Goal: Book appointment/travel/reservation

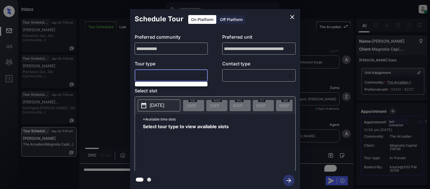
click at [290, 17] on div at bounding box center [215, 94] width 430 height 189
click at [327, 74] on div at bounding box center [215, 94] width 430 height 189
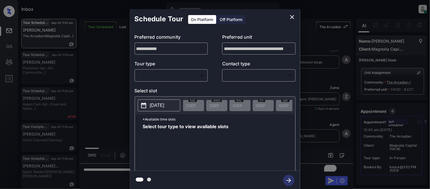
scroll to position [640, 0]
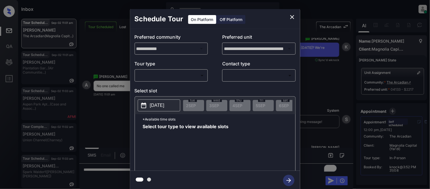
click at [291, 17] on icon "close" at bounding box center [292, 17] width 7 height 7
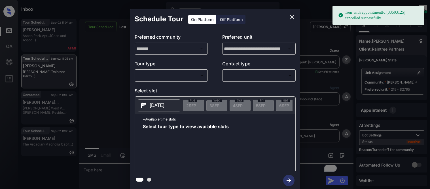
click at [191, 77] on body "Tour with appointmentId [33503125] cancelled successfully Inbox Kristina Cataag…" at bounding box center [215, 94] width 430 height 189
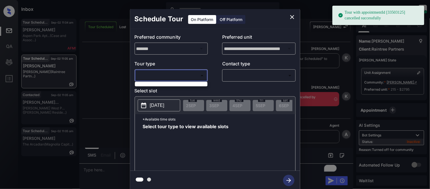
click at [183, 81] on div at bounding box center [215, 94] width 430 height 189
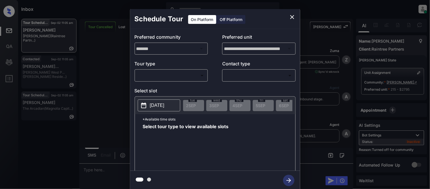
click at [155, 78] on body "Inbox Kristina Cataag Online Set yourself offline Set yourself on break Profile…" at bounding box center [215, 94] width 430 height 189
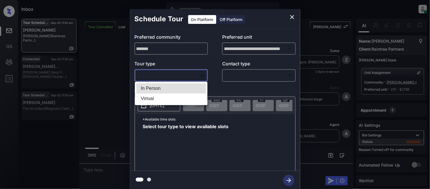
scroll to position [1254, 0]
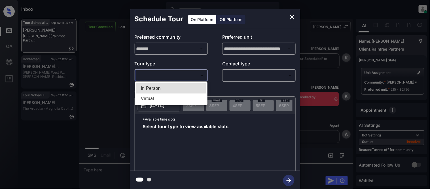
click at [156, 87] on li "In Person" at bounding box center [171, 88] width 70 height 10
type input "********"
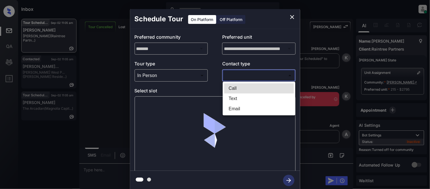
click at [239, 76] on body "Inbox Kristina Cataag Online Set yourself offline Set yourself on break Profile…" at bounding box center [215, 94] width 430 height 189
click at [231, 98] on li "Text" at bounding box center [259, 98] width 70 height 10
type input "****"
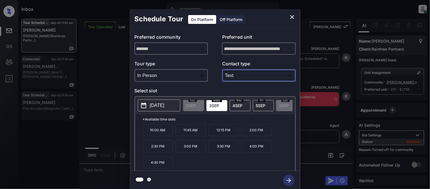
click at [291, 17] on icon "close" at bounding box center [292, 17] width 7 height 7
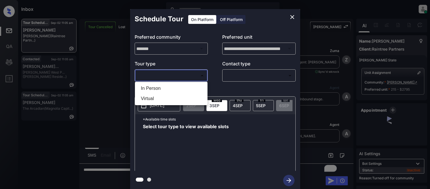
click at [151, 83] on li "In Person" at bounding box center [171, 88] width 70 height 10
type input "********"
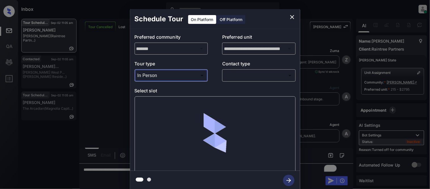
scroll to position [1254, 0]
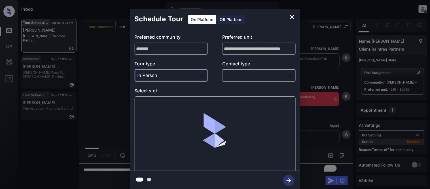
click at [234, 73] on body "Inbox [PERSON_NAME] Cataag Online Set yourself offline Set yourself on break Pr…" at bounding box center [215, 94] width 430 height 189
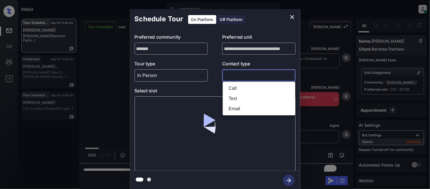
click at [231, 97] on li "Text" at bounding box center [259, 98] width 70 height 10
type input "****"
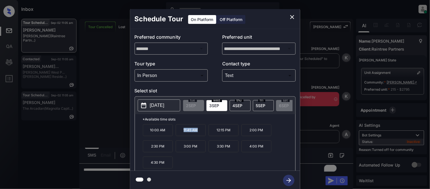
drag, startPoint x: 180, startPoint y: 132, endPoint x: 198, endPoint y: 132, distance: 17.9
click at [198, 132] on p "11:45 AM" at bounding box center [191, 130] width 30 height 12
copy p "11:45 AM"
click at [103, 173] on div "**********" at bounding box center [215, 99] width 430 height 199
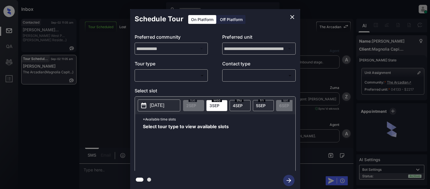
click at [187, 77] on body "Inbox Kristina Cataag Online Set yourself offline Set yourself on break Profile…" at bounding box center [215, 94] width 430 height 189
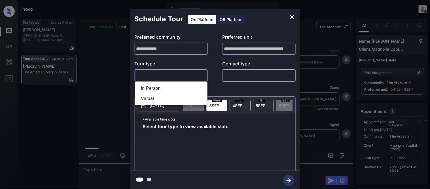
scroll to position [802, 0]
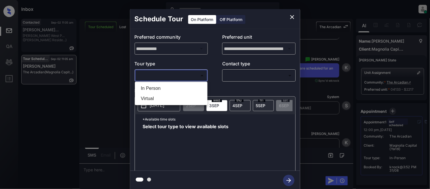
click at [294, 16] on div at bounding box center [215, 94] width 430 height 189
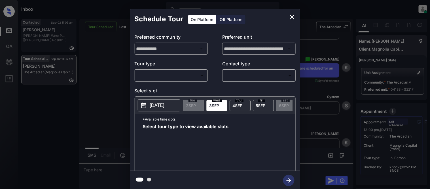
click at [174, 74] on body "Inbox Kristina Cataag Online Set yourself offline Set yourself on break Profile…" at bounding box center [215, 94] width 430 height 189
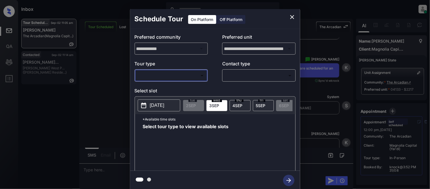
click at [149, 76] on body "Inbox Kristina Cataag Online Set yourself offline Set yourself on break Profile…" at bounding box center [215, 94] width 430 height 189
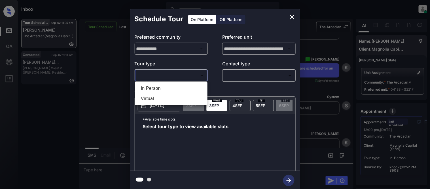
click at [157, 76] on div at bounding box center [215, 94] width 430 height 189
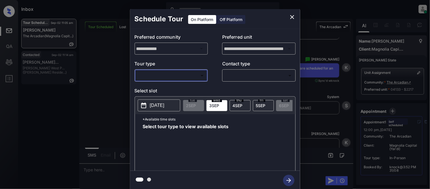
click at [157, 76] on body "Inbox Kristina Cataag Online Set yourself offline Set yourself on break Profile…" at bounding box center [215, 94] width 430 height 189
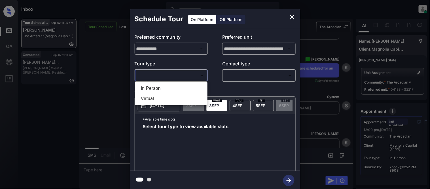
click at [154, 98] on li "Virtual" at bounding box center [171, 98] width 70 height 10
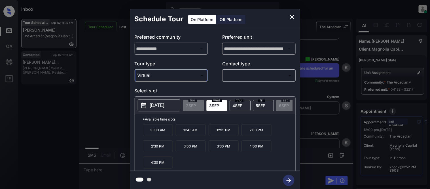
click at [246, 77] on div at bounding box center [215, 94] width 430 height 189
type input "*******"
click at [233, 76] on div at bounding box center [215, 94] width 430 height 189
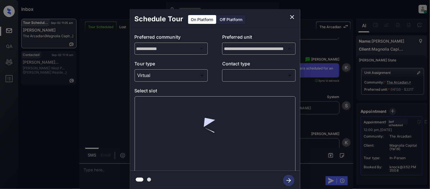
click at [231, 77] on body "Inbox Kristina Cataag Online Set yourself offline Set yourself on break Profile…" at bounding box center [215, 94] width 430 height 189
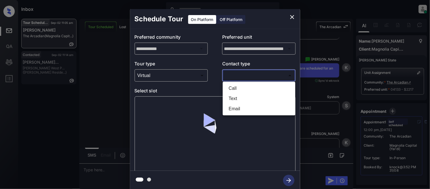
click at [269, 75] on div at bounding box center [215, 94] width 430 height 189
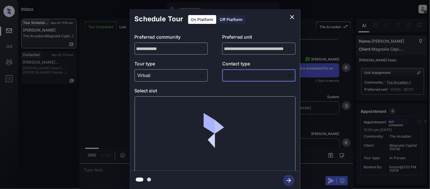
click at [264, 78] on body "Inbox Kristina Cataag Online Set yourself offline Set yourself on break Profile…" at bounding box center [215, 94] width 430 height 189
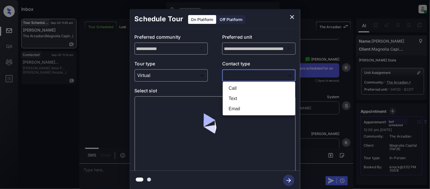
click at [230, 100] on li "Text" at bounding box center [259, 98] width 70 height 10
type input "****"
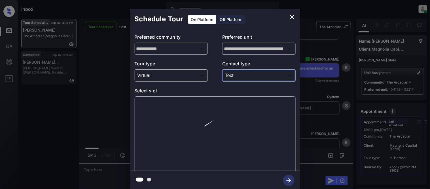
click at [208, 112] on img at bounding box center [215, 134] width 67 height 67
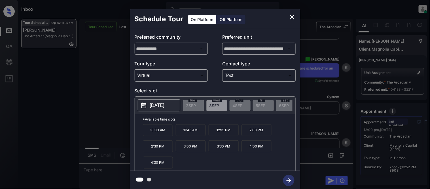
click at [161, 105] on p "2025-09-03" at bounding box center [157, 105] width 14 height 7
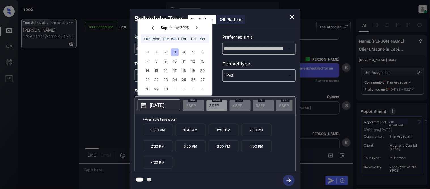
click at [173, 50] on div "3" at bounding box center [175, 52] width 8 height 8
click at [167, 53] on div "2" at bounding box center [166, 52] width 8 height 8
click at [172, 52] on div "3" at bounding box center [175, 52] width 8 height 8
click at [167, 50] on div "2" at bounding box center [166, 52] width 8 height 8
click at [186, 50] on div "4" at bounding box center [184, 52] width 8 height 8
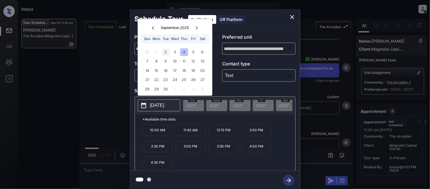
click at [165, 50] on div "2" at bounding box center [166, 52] width 8 height 8
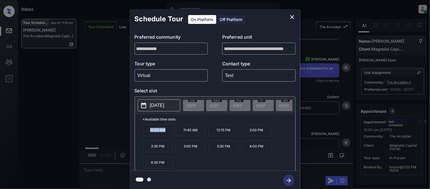
drag, startPoint x: 147, startPoint y: 136, endPoint x: 168, endPoint y: 136, distance: 20.4
click at [168, 136] on p "10:00 AM" at bounding box center [158, 130] width 30 height 12
drag, startPoint x: 156, startPoint y: 132, endPoint x: 146, endPoint y: 106, distance: 27.9
click at [148, 107] on button "[DATE]" at bounding box center [159, 105] width 43 height 12
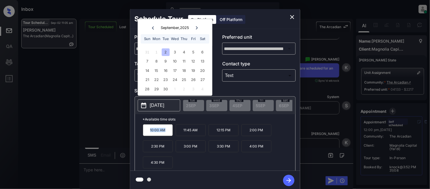
click at [292, 16] on icon "close" at bounding box center [292, 17] width 7 height 7
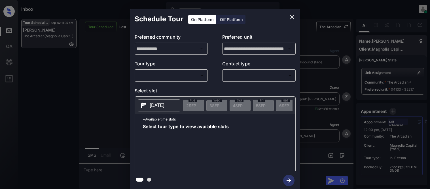
click at [192, 78] on body "Inbox [PERSON_NAME] Cataag Online Set yourself offline Set yourself on break Pr…" at bounding box center [215, 94] width 430 height 189
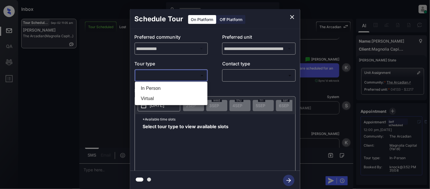
click at [181, 97] on li "Virtual" at bounding box center [171, 98] width 70 height 10
type input "*******"
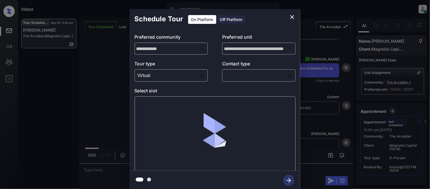
click at [235, 76] on body "Inbox Kristina Cataag Online Set yourself offline Set yourself on break Profile…" at bounding box center [215, 94] width 430 height 189
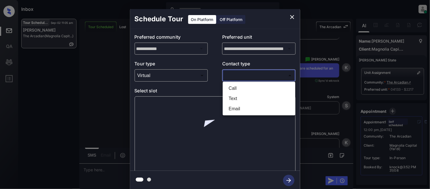
click at [237, 92] on li "Call" at bounding box center [259, 88] width 70 height 10
type input "****"
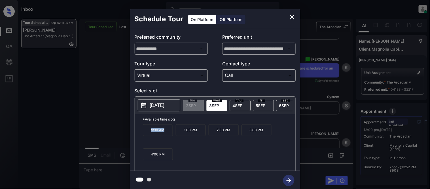
drag, startPoint x: 146, startPoint y: 135, endPoint x: 164, endPoint y: 135, distance: 17.9
click at [164, 135] on p "9:30 AM" at bounding box center [158, 130] width 30 height 12
copy p "9:30 AM"
click at [96, 170] on div "**********" at bounding box center [215, 99] width 430 height 199
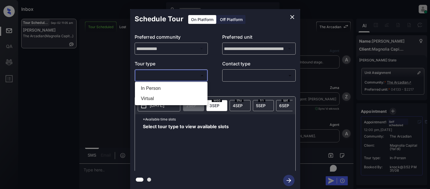
click at [163, 97] on li "Virtual" at bounding box center [171, 98] width 70 height 10
type input "*******"
click at [233, 77] on div at bounding box center [215, 94] width 430 height 189
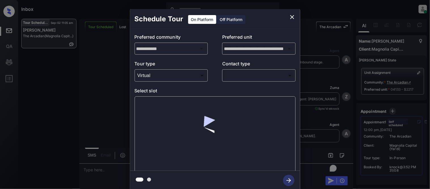
click at [231, 76] on body "Inbox [PERSON_NAME] Cataag Online Set yourself offline Set yourself on break Pr…" at bounding box center [215, 94] width 430 height 189
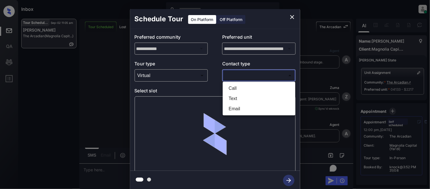
scroll to position [1059, 0]
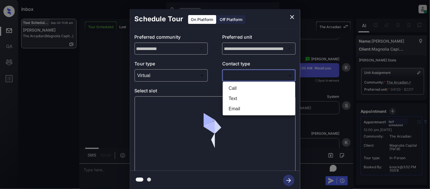
click at [230, 98] on li "Text" at bounding box center [259, 98] width 70 height 10
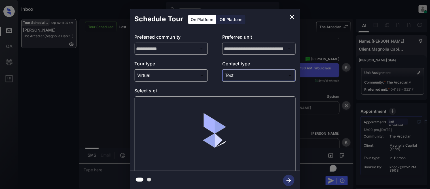
type input "****"
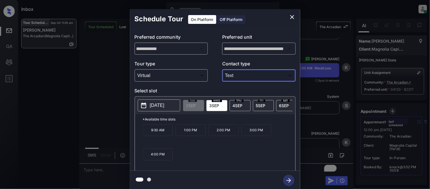
click at [158, 133] on p "9:30 AM" at bounding box center [158, 130] width 30 height 12
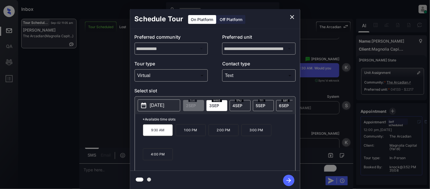
click at [286, 178] on icon "button" at bounding box center [288, 179] width 11 height 11
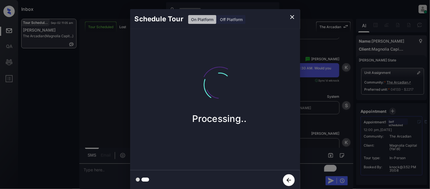
click at [308, 131] on div "Schedule Tour On Platform Off Platform Processing.." at bounding box center [215, 99] width 430 height 199
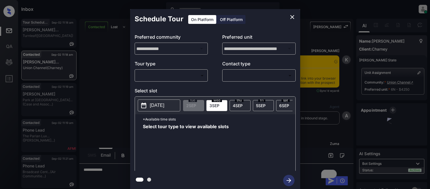
click at [157, 77] on body "Inbox [PERSON_NAME] Cataag Online Set yourself offline Set yourself on break Pr…" at bounding box center [215, 94] width 430 height 189
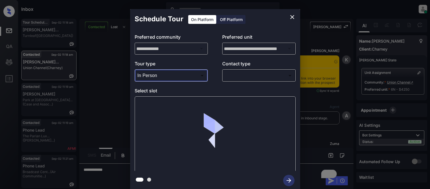
type input "********"
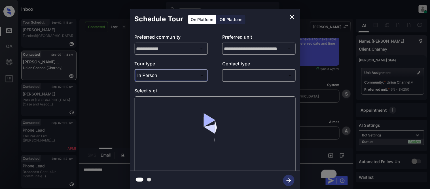
click at [243, 77] on body "Inbox [PERSON_NAME] Cataag Online Set yourself offline Set yourself on break Pr…" at bounding box center [215, 94] width 430 height 189
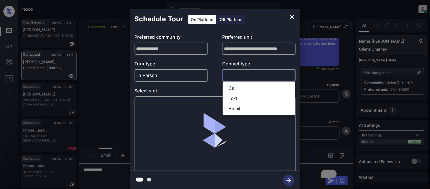
click at [239, 95] on li "Text" at bounding box center [259, 98] width 70 height 10
type input "****"
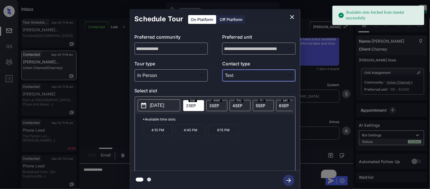
click at [165, 106] on p "[DATE]" at bounding box center [157, 105] width 14 height 7
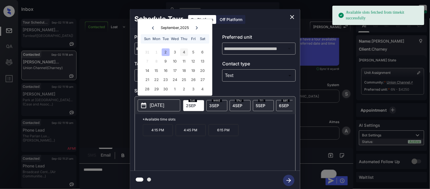
click at [186, 52] on div "4" at bounding box center [184, 52] width 8 height 8
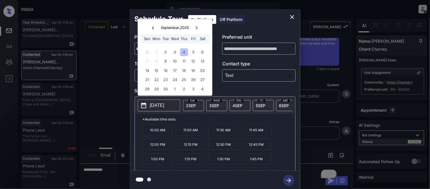
click at [162, 136] on p "10:00 AM" at bounding box center [158, 130] width 30 height 12
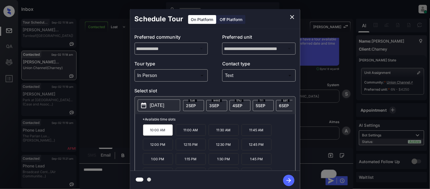
click at [284, 176] on icon "button" at bounding box center [288, 179] width 11 height 11
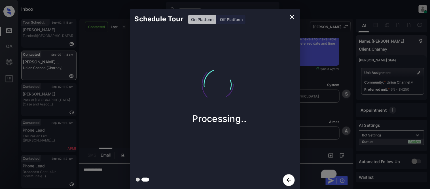
click at [321, 133] on div "Schedule Tour On Platform Off Platform Processing.." at bounding box center [215, 99] width 430 height 199
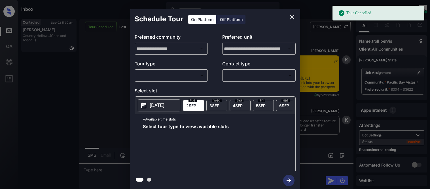
click at [198, 72] on body "Tour Cancelled Inbox [PERSON_NAME] Cataag Online Set yourself offline Set yours…" at bounding box center [215, 94] width 430 height 189
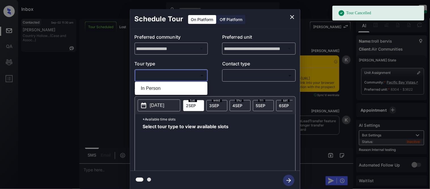
scroll to position [3757, 0]
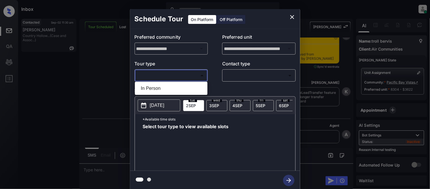
click at [189, 87] on li "In Person" at bounding box center [171, 88] width 70 height 10
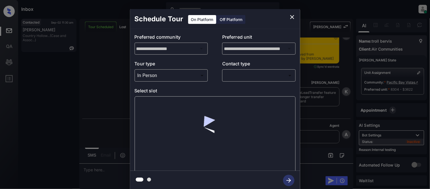
type input "********"
click at [249, 77] on div at bounding box center [215, 94] width 430 height 189
click at [237, 75] on body "Inbox Kristina Cataag Online Set yourself offline Set yourself on break Profile…" at bounding box center [215, 94] width 430 height 189
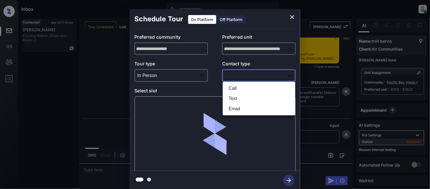
click at [237, 98] on li "Text" at bounding box center [259, 98] width 70 height 10
type input "****"
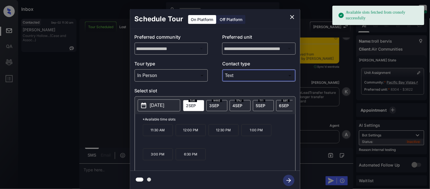
click at [212, 104] on span "3 SEP" at bounding box center [215, 105] width 10 height 5
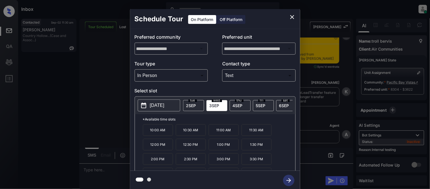
click at [338, 84] on div "**********" at bounding box center [215, 99] width 430 height 199
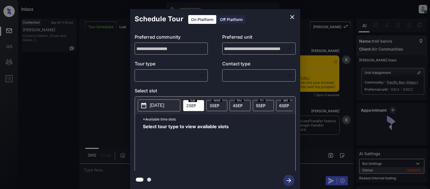
click at [185, 77] on body "Inbox [PERSON_NAME] Cataag Online Set yourself offline Set yourself on break Pr…" at bounding box center [215, 94] width 430 height 189
type input "********"
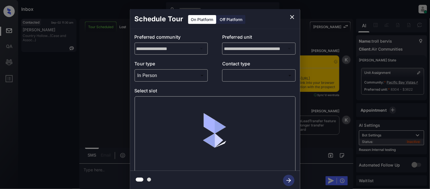
scroll to position [2371, 0]
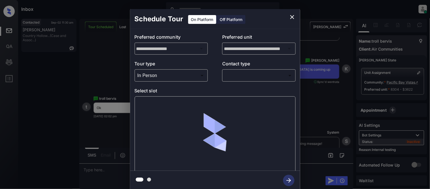
click at [237, 79] on body "Inbox Kristina Cataag Online Set yourself offline Set yourself on break Profile…" at bounding box center [215, 94] width 430 height 189
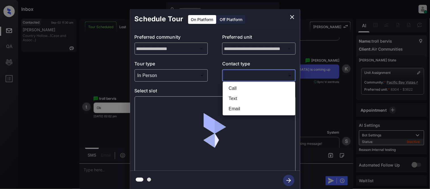
click at [237, 97] on li "Text" at bounding box center [259, 98] width 70 height 10
type input "****"
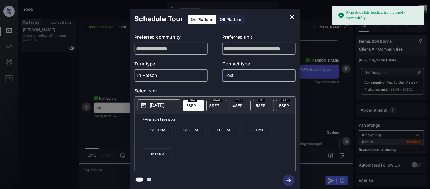
click at [213, 106] on span "3 SEP" at bounding box center [215, 105] width 10 height 5
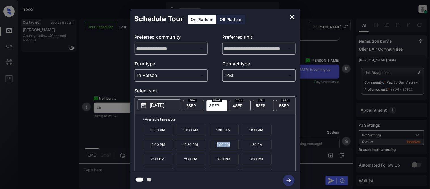
drag, startPoint x: 216, startPoint y: 147, endPoint x: 234, endPoint y: 149, distance: 17.8
click at [234, 149] on p "1:00 PM" at bounding box center [224, 144] width 30 height 12
copy p "1:00 PM"
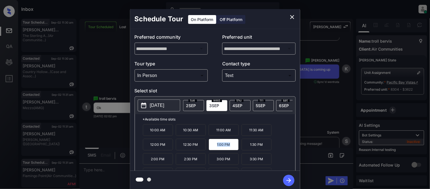
click at [97, 167] on div "**********" at bounding box center [215, 99] width 430 height 199
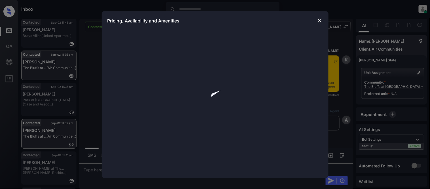
scroll to position [1187, 0]
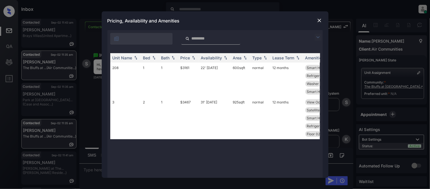
click at [321, 18] on img at bounding box center [320, 21] width 6 height 6
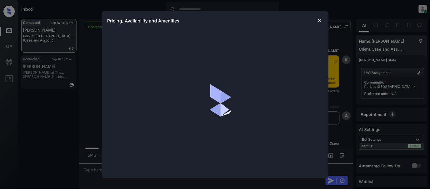
scroll to position [1381, 0]
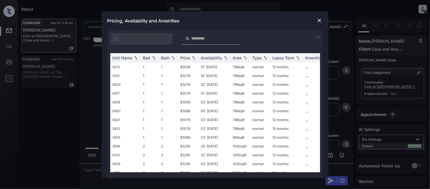
click at [318, 37] on img at bounding box center [318, 37] width 7 height 7
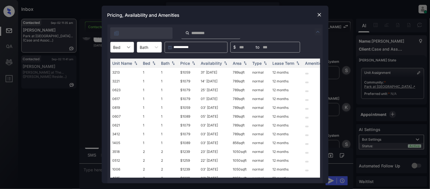
click at [127, 49] on icon at bounding box center [129, 47] width 6 height 6
click at [120, 57] on div "1" at bounding box center [122, 61] width 24 height 10
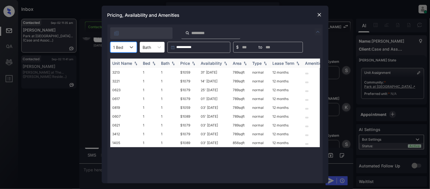
click at [216, 65] on div "Availability" at bounding box center [211, 63] width 21 height 5
click at [211, 114] on td "05' Sep 25" at bounding box center [215, 116] width 32 height 9
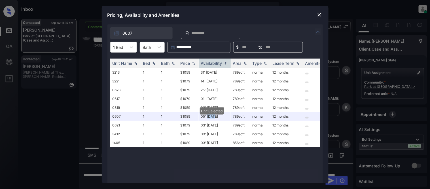
click at [320, 15] on img at bounding box center [320, 15] width 6 height 6
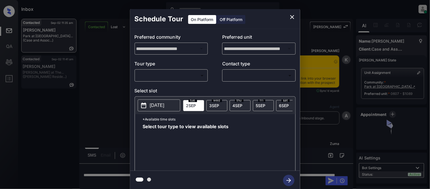
scroll to position [1507, 0]
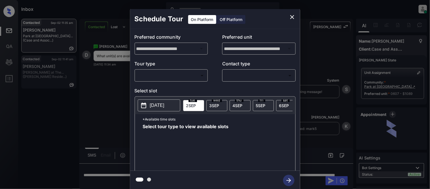
click at [191, 80] on body "Inbox [PERSON_NAME] Cataag Online Set yourself offline Set yourself on break Pr…" at bounding box center [215, 94] width 430 height 189
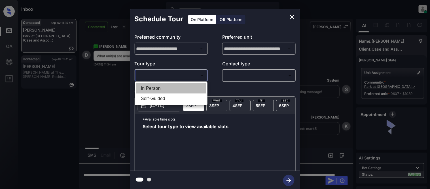
click at [182, 87] on li "In Person" at bounding box center [171, 88] width 70 height 10
type input "********"
click at [252, 84] on div at bounding box center [215, 94] width 430 height 189
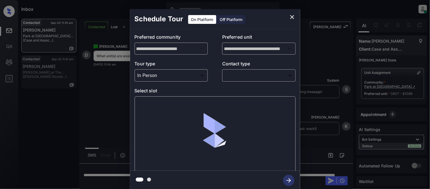
click at [262, 76] on body "Inbox [PERSON_NAME] Cataag Online Set yourself offline Set yourself on break Pr…" at bounding box center [215, 94] width 430 height 189
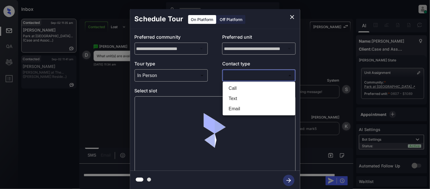
click at [235, 96] on li "Text" at bounding box center [259, 98] width 70 height 10
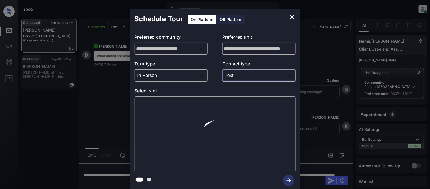
type input "****"
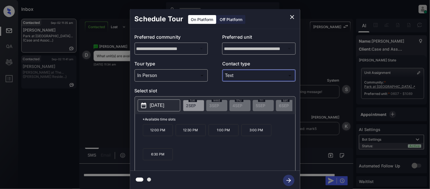
click at [157, 106] on p "[DATE]" at bounding box center [157, 105] width 14 height 7
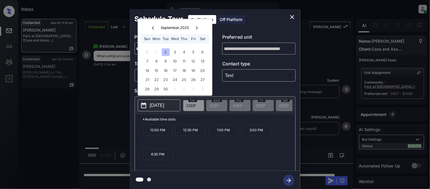
click at [164, 106] on p "[DATE]" at bounding box center [157, 105] width 14 height 7
click at [203, 53] on div "6" at bounding box center [203, 52] width 8 height 8
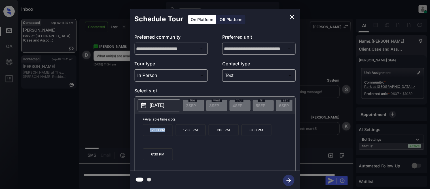
drag, startPoint x: 149, startPoint y: 134, endPoint x: 167, endPoint y: 134, distance: 17.3
click at [167, 134] on p "12:00 PM" at bounding box center [158, 130] width 30 height 12
copy p "12:00 PM"
click at [296, 17] on button "close" at bounding box center [292, 16] width 11 height 11
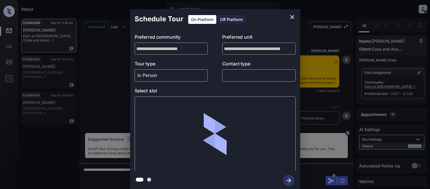
click at [241, 76] on body "Inbox [PERSON_NAME] Cataag Online Set yourself offline Set yourself on break Pr…" at bounding box center [215, 94] width 430 height 189
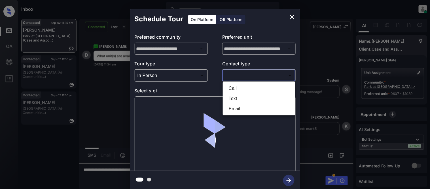
click at [230, 100] on li "Text" at bounding box center [259, 98] width 70 height 10
type input "****"
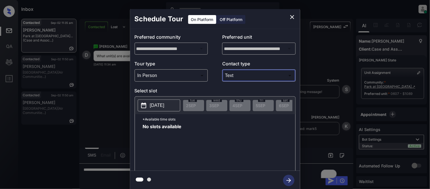
click at [165, 104] on p "[DATE]" at bounding box center [157, 105] width 14 height 7
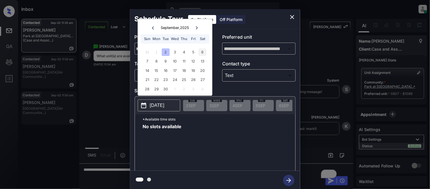
click at [203, 48] on div "6" at bounding box center [203, 52] width 8 height 8
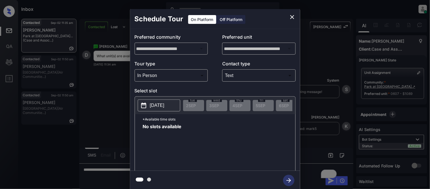
click at [161, 111] on button "[DATE]" at bounding box center [159, 105] width 43 height 12
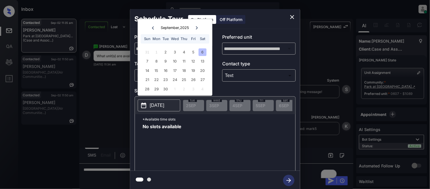
click at [162, 104] on p "2025-09-06" at bounding box center [157, 105] width 14 height 7
click at [199, 50] on div "6" at bounding box center [203, 52] width 8 height 8
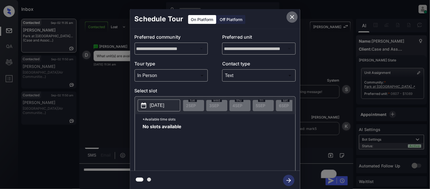
click at [290, 17] on icon "close" at bounding box center [292, 17] width 7 height 7
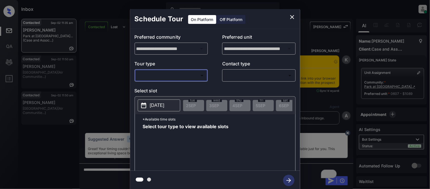
click at [165, 77] on body "Inbox Kristina Cataag Online Set yourself offline Set yourself on break Profile…" at bounding box center [215, 94] width 430 height 189
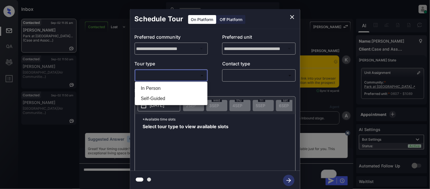
scroll to position [1507, 0]
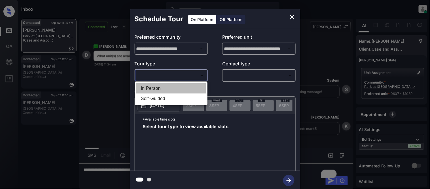
click at [165, 83] on li "In Person" at bounding box center [171, 88] width 70 height 10
click at [258, 81] on div at bounding box center [215, 94] width 430 height 189
type input "********"
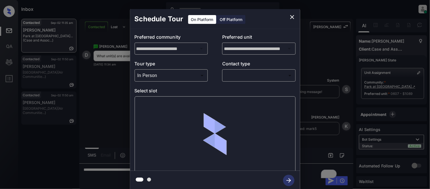
click at [252, 72] on body "Inbox Kristina Cataag Online Set yourself offline Set yourself on break Profile…" at bounding box center [215, 94] width 430 height 189
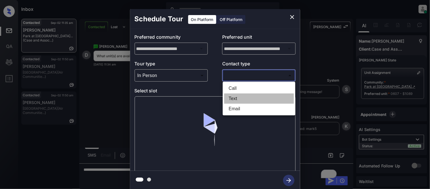
click at [233, 96] on li "Text" at bounding box center [259, 98] width 70 height 10
type input "****"
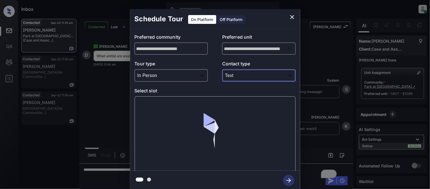
click at [172, 103] on div at bounding box center [215, 134] width 161 height 76
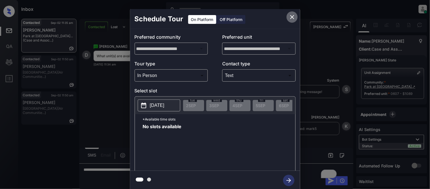
click at [289, 19] on icon "close" at bounding box center [292, 17] width 7 height 7
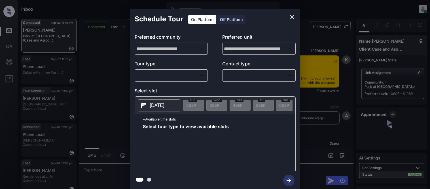
click at [203, 73] on body "Inbox [PERSON_NAME] Cataag Online Set yourself offline Set yourself on break Pr…" at bounding box center [215, 94] width 430 height 189
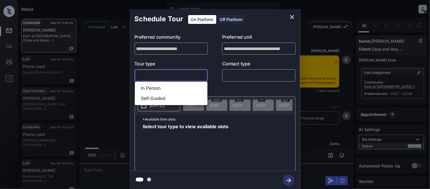
scroll to position [1956, 0]
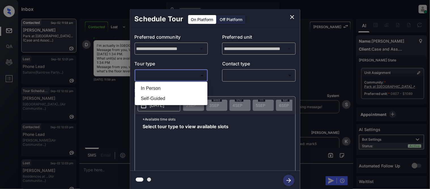
click at [180, 85] on li "In Person" at bounding box center [171, 88] width 70 height 10
type input "********"
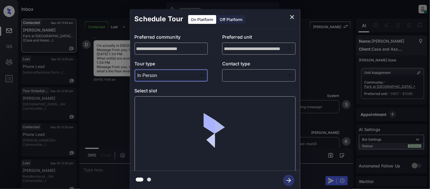
click at [240, 74] on div at bounding box center [215, 94] width 430 height 189
click at [240, 74] on body "Inbox Kristina Cataag Online Set yourself offline Set yourself on break Profile…" at bounding box center [215, 94] width 430 height 189
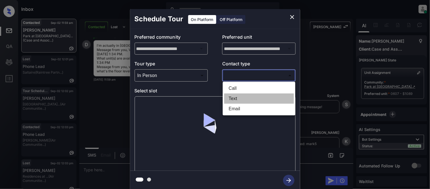
click at [227, 101] on li "Text" at bounding box center [259, 98] width 70 height 10
type input "****"
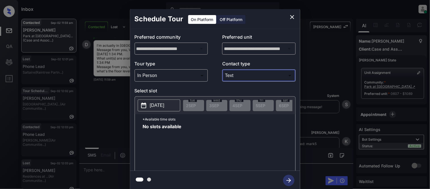
click at [165, 105] on p "[DATE]" at bounding box center [157, 105] width 14 height 7
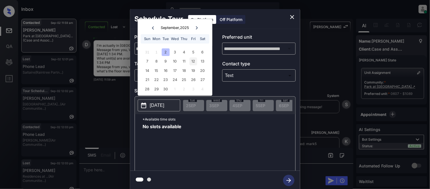
click at [196, 58] on div "12" at bounding box center [194, 62] width 8 height 8
click at [293, 18] on icon "close" at bounding box center [292, 17] width 4 height 4
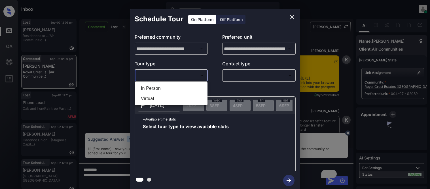
click at [154, 91] on ul "In Person Virtual" at bounding box center [171, 93] width 73 height 23
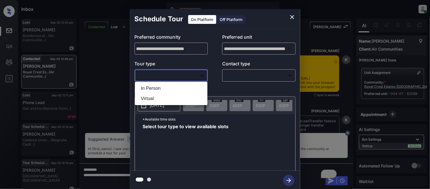
scroll to position [508, 0]
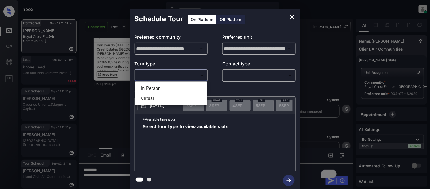
click at [158, 87] on li "In Person" at bounding box center [171, 88] width 70 height 10
type input "********"
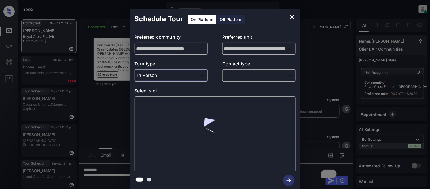
click at [230, 75] on body "Inbox [PERSON_NAME] Cataag Online Set yourself offline Set yourself on break Pr…" at bounding box center [215, 94] width 430 height 189
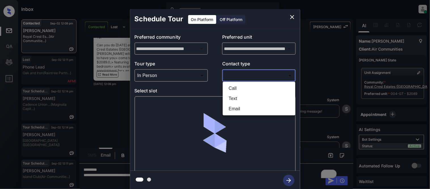
click at [231, 95] on li "Text" at bounding box center [259, 98] width 70 height 10
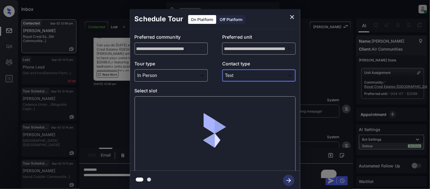
type input "****"
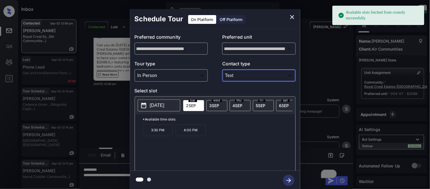
click at [215, 106] on span "3 SEP" at bounding box center [215, 105] width 10 height 5
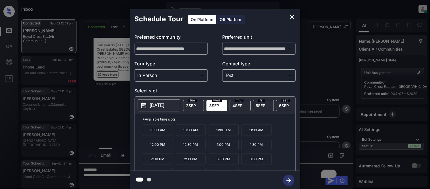
click at [231, 165] on p "3:00 PM" at bounding box center [224, 159] width 30 height 12
click at [284, 180] on icon "button" at bounding box center [288, 179] width 11 height 11
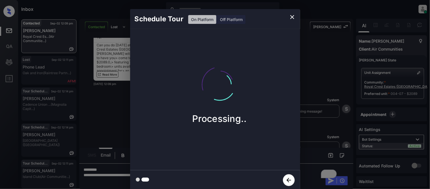
click at [321, 121] on div "Schedule Tour On Platform Off Platform Processing.." at bounding box center [215, 99] width 430 height 199
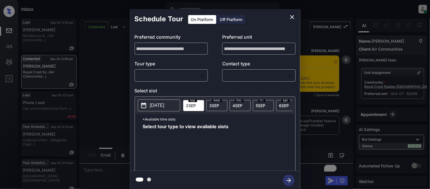
scroll to position [633, 0]
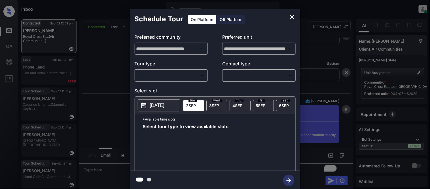
click at [201, 75] on body "Inbox [PERSON_NAME] Cataag Online Set yourself offline Set yourself on break Pr…" at bounding box center [215, 94] width 430 height 189
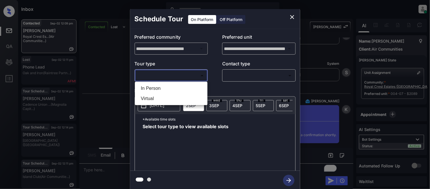
click at [174, 90] on li "In Person" at bounding box center [171, 88] width 70 height 10
type input "********"
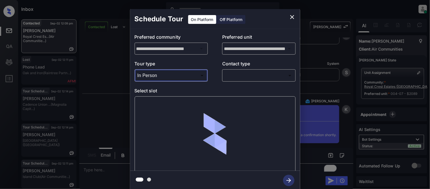
click at [241, 78] on body "Inbox [PERSON_NAME] Cataag Online Set yourself offline Set yourself on break Pr…" at bounding box center [215, 94] width 430 height 189
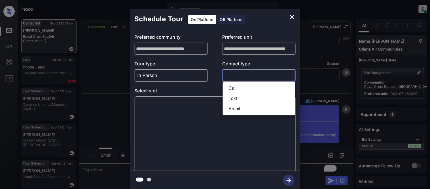
click at [235, 98] on li "Text" at bounding box center [259, 98] width 70 height 10
type input "****"
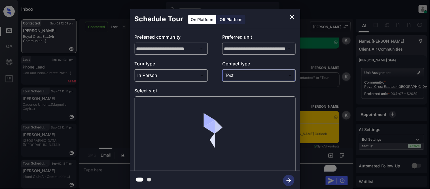
scroll to position [764, 0]
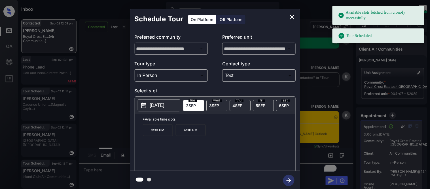
click at [212, 104] on span "[DATE]" at bounding box center [215, 105] width 10 height 5
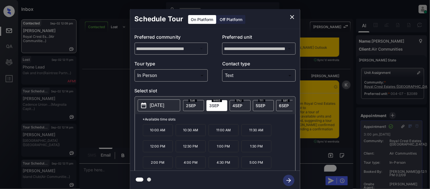
scroll to position [872, 0]
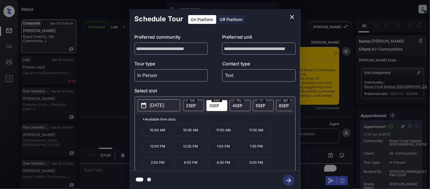
click at [328, 127] on div "**********" at bounding box center [215, 99] width 430 height 199
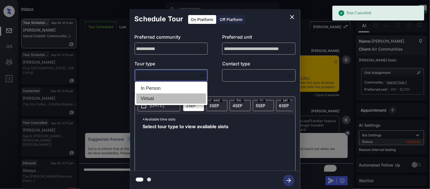
scroll to position [4068, 0]
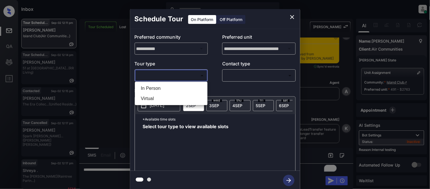
click at [171, 87] on li "In Person" at bounding box center [171, 88] width 70 height 10
type input "********"
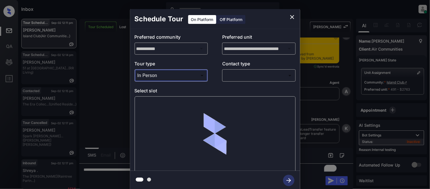
click at [244, 78] on body "Tour Cancelled Inbox Kristina Cataag Online Set yourself offline Set yourself o…" at bounding box center [215, 94] width 430 height 189
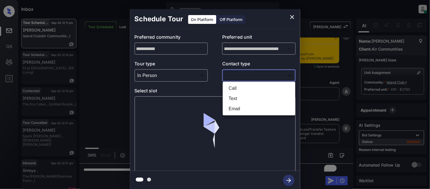
click at [242, 99] on li "Text" at bounding box center [259, 98] width 70 height 10
type input "****"
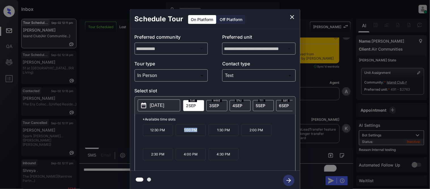
drag, startPoint x: 183, startPoint y: 136, endPoint x: 200, endPoint y: 136, distance: 16.7
click at [200, 136] on p "1:00 PM" at bounding box center [191, 130] width 30 height 12
drag, startPoint x: 212, startPoint y: 134, endPoint x: 233, endPoint y: 134, distance: 21.0
click at [233, 134] on p "1:30 PM" at bounding box center [224, 130] width 30 height 12
copy p "1:30 PM"
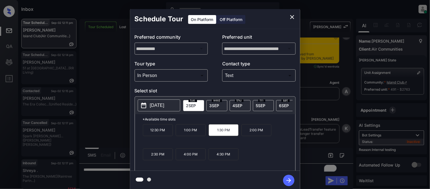
click at [115, 171] on div "**********" at bounding box center [215, 99] width 430 height 199
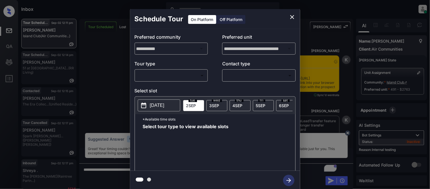
scroll to position [4068, 0]
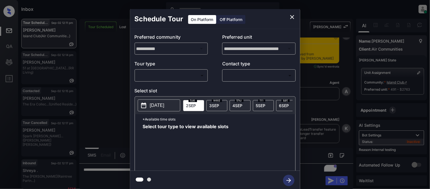
click at [293, 14] on icon "close" at bounding box center [292, 17] width 7 height 7
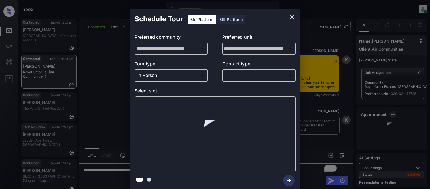
click at [232, 75] on div at bounding box center [215, 94] width 430 height 189
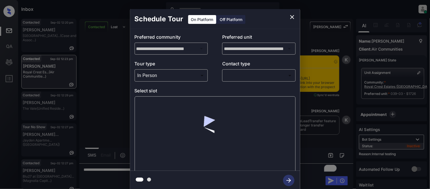
scroll to position [1128, 0]
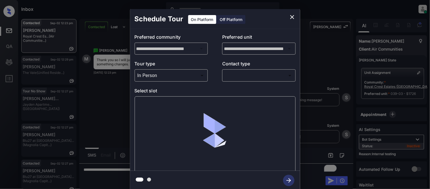
click at [234, 77] on body "Inbox Kristina Cataag Online Set yourself offline Set yourself on break Profile…" at bounding box center [215, 94] width 430 height 189
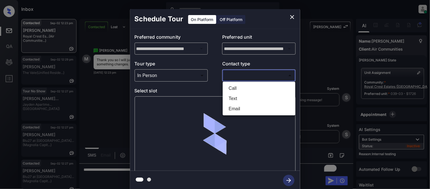
click at [233, 97] on li "Text" at bounding box center [259, 98] width 70 height 10
type input "****"
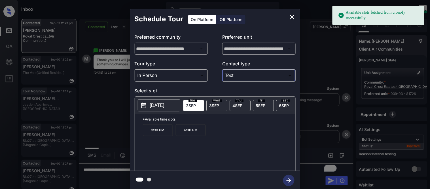
click at [165, 106] on p "[DATE]" at bounding box center [157, 105] width 14 height 7
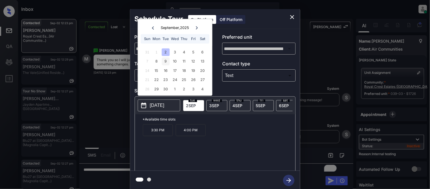
click at [166, 62] on div "9" at bounding box center [166, 62] width 8 height 8
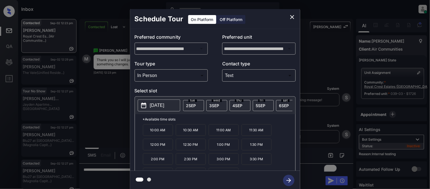
click at [216, 134] on p "11:00 AM" at bounding box center [224, 130] width 30 height 12
click at [290, 177] on icon "button" at bounding box center [288, 179] width 11 height 11
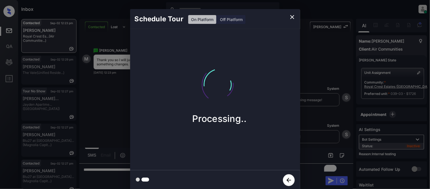
click at [319, 136] on div "Schedule Tour On Platform Off Platform Processing.." at bounding box center [215, 99] width 430 height 199
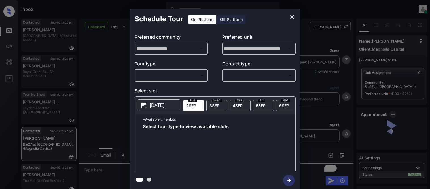
click at [199, 75] on body "Inbox [PERSON_NAME] Cataag Online Set yourself offline Set yourself on break Pr…" at bounding box center [215, 94] width 430 height 189
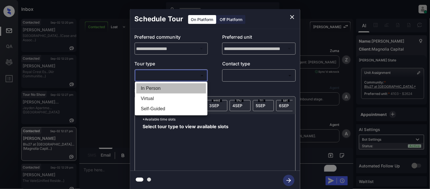
click at [187, 87] on li "In Person" at bounding box center [171, 88] width 70 height 10
type input "********"
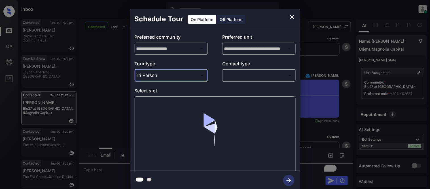
click at [246, 64] on p "Contact type" at bounding box center [258, 64] width 73 height 9
click at [243, 73] on body "Inbox [PERSON_NAME] Cataag Online Set yourself offline Set yourself on break Pr…" at bounding box center [215, 94] width 430 height 189
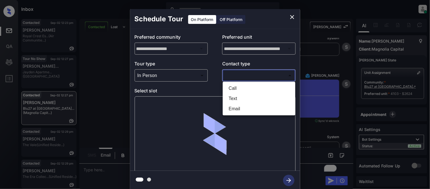
click at [236, 97] on li "Text" at bounding box center [259, 98] width 70 height 10
type input "****"
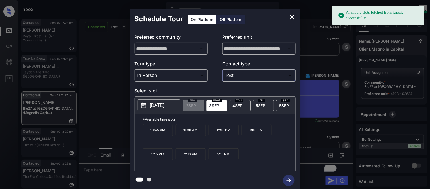
click at [152, 106] on p "[DATE]" at bounding box center [157, 105] width 14 height 7
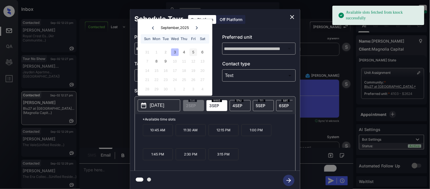
click at [190, 51] on div "5" at bounding box center [194, 52] width 8 height 8
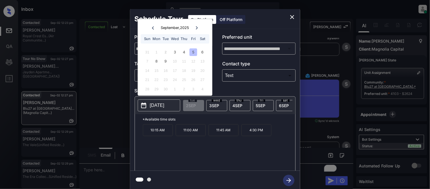
click at [155, 140] on div "10:15 AM 11:00 AM 11:45 AM 4:30 PM" at bounding box center [219, 146] width 153 height 45
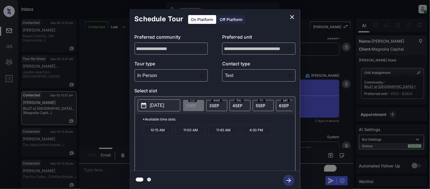
click at [157, 135] on p "10:15 AM" at bounding box center [158, 130] width 30 height 12
click at [283, 176] on button "button" at bounding box center [289, 180] width 18 height 15
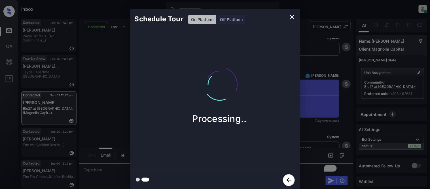
click at [316, 124] on div "Schedule Tour On Platform Off Platform Processing.." at bounding box center [215, 99] width 430 height 199
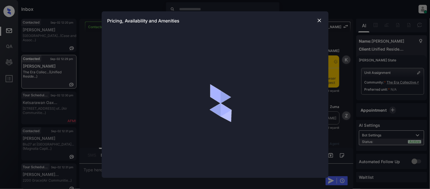
scroll to position [289, 0]
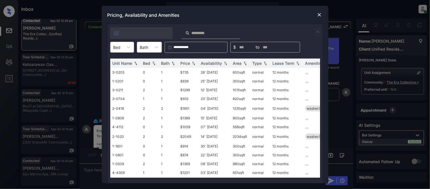
click at [123, 47] on div "Bed" at bounding box center [117, 47] width 13 height 8
click at [124, 71] on div "1" at bounding box center [122, 71] width 24 height 10
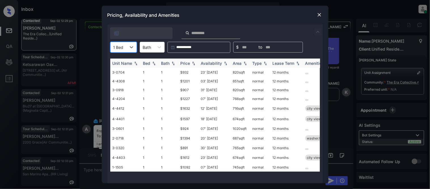
click at [191, 62] on img at bounding box center [194, 63] width 6 height 4
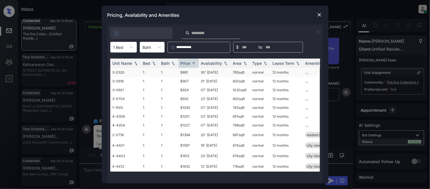
click at [187, 73] on td "$891" at bounding box center [188, 72] width 20 height 9
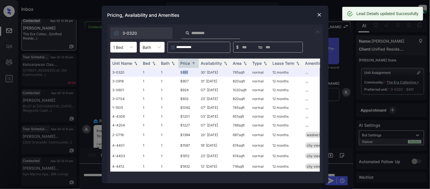
click at [320, 16] on img at bounding box center [320, 15] width 6 height 6
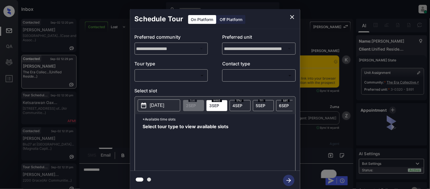
scroll to position [1058, 0]
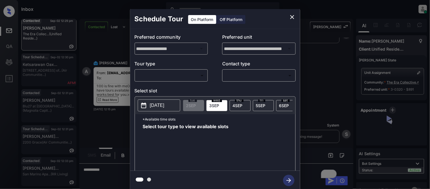
click at [153, 77] on body "Inbox [PERSON_NAME] Cataag Online Set yourself offline Set yourself on break Pr…" at bounding box center [215, 94] width 430 height 189
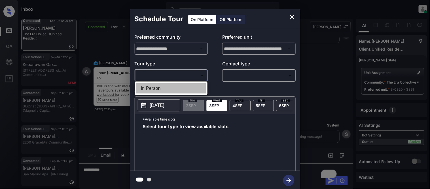
click at [152, 83] on li "In Person" at bounding box center [171, 88] width 70 height 10
type input "********"
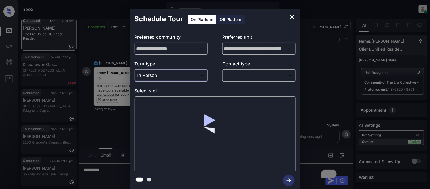
click at [222, 75] on div "​ ​" at bounding box center [258, 75] width 73 height 12
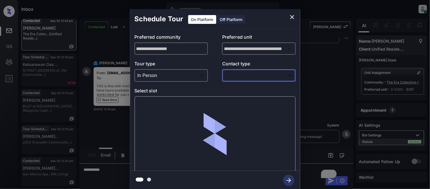
click at [226, 75] on body "Inbox [PERSON_NAME] Cataag Online Set yourself offline Set yourself on break Pr…" at bounding box center [215, 94] width 430 height 189
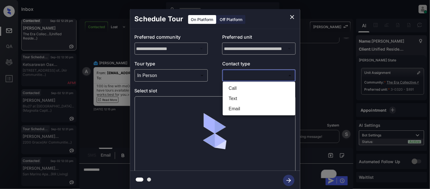
click at [233, 93] on li "Call" at bounding box center [259, 88] width 70 height 10
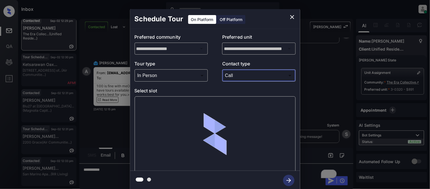
click at [234, 71] on body "Inbox [PERSON_NAME] Cataag Online Set yourself offline Set yourself on break Pr…" at bounding box center [215, 94] width 430 height 189
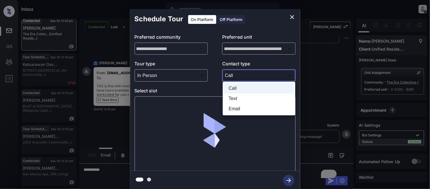
click at [230, 98] on li "Text" at bounding box center [259, 98] width 70 height 10
type input "****"
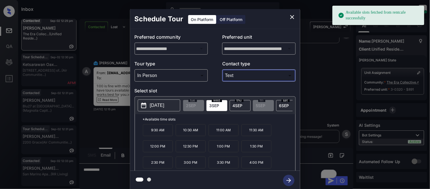
click at [284, 106] on span "[DATE]" at bounding box center [284, 105] width 10 height 5
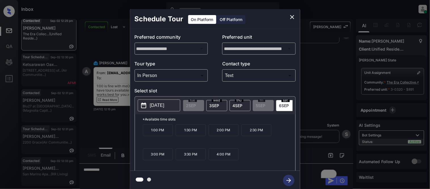
click at [165, 106] on p "[DATE]" at bounding box center [157, 105] width 14 height 7
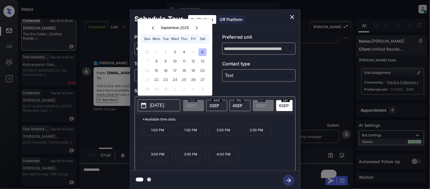
click at [205, 52] on div "6" at bounding box center [203, 52] width 8 height 8
click at [161, 134] on p "1:00 PM" at bounding box center [158, 130] width 30 height 12
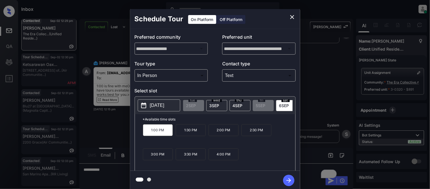
click at [289, 182] on icon "button" at bounding box center [289, 180] width 5 height 5
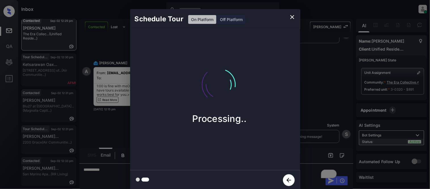
click at [325, 126] on div "Schedule Tour On Platform Off Platform Processing.." at bounding box center [215, 99] width 430 height 199
